Goal: Task Accomplishment & Management: Use online tool/utility

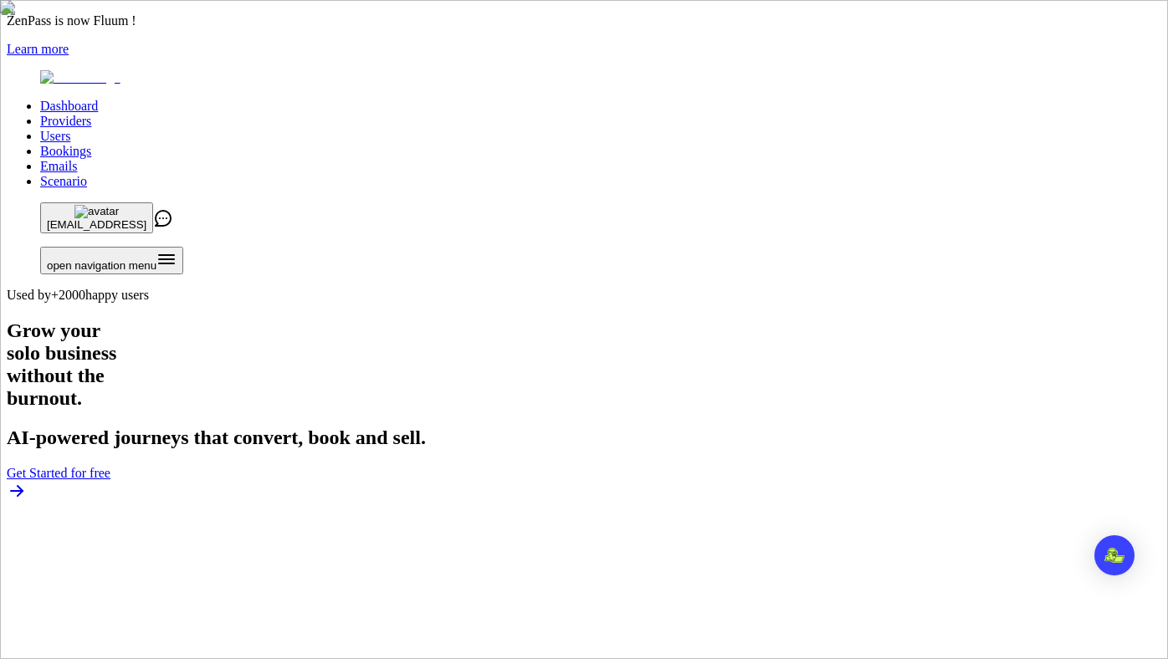
click at [70, 129] on link "Users" at bounding box center [55, 136] width 30 height 14
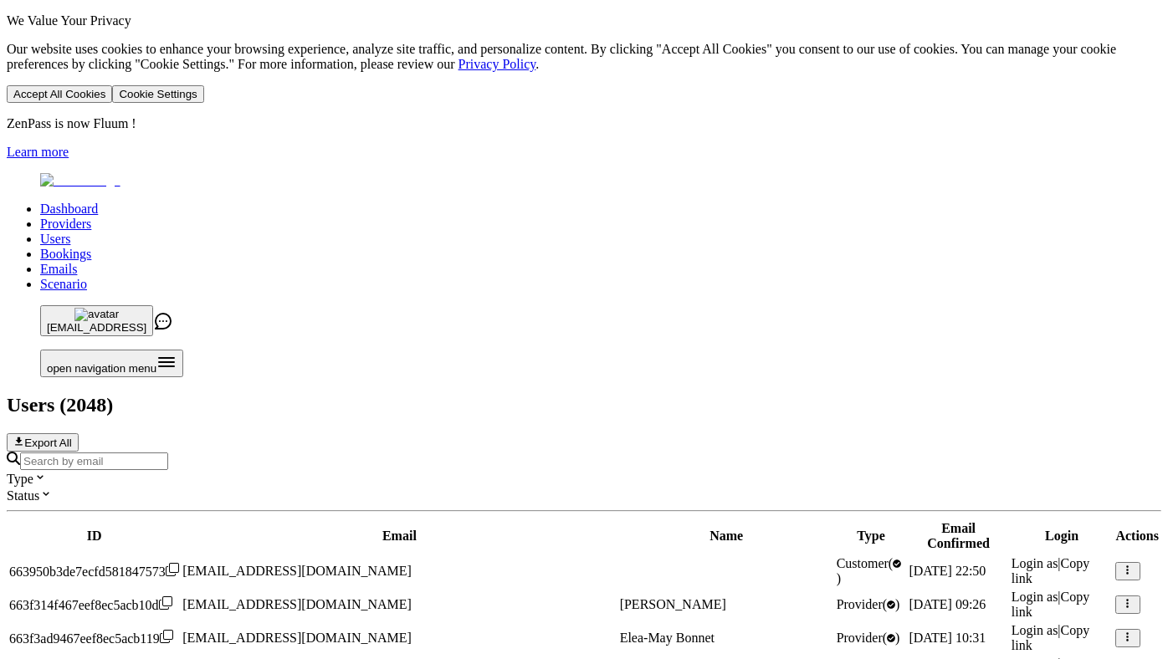
click at [168, 453] on input "Search by email" at bounding box center [94, 462] width 148 height 18
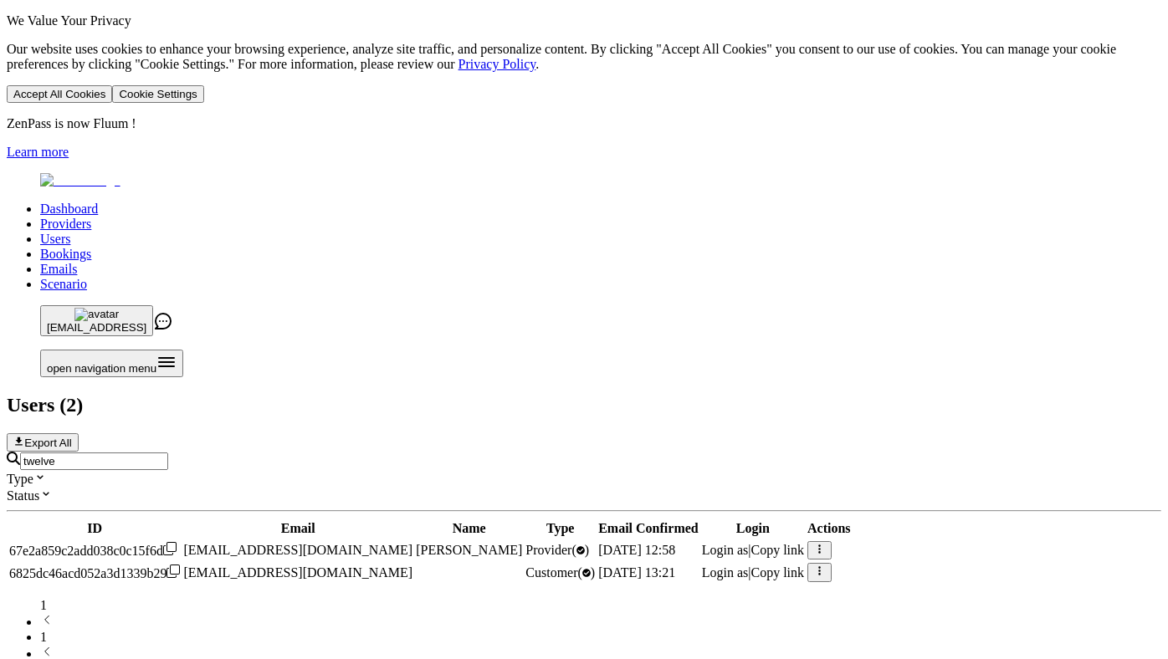
type input "twelve"
click at [749, 543] on span "Login as" at bounding box center [725, 550] width 47 height 14
